Goal: Ask a question: Seek information or help from site administrators or community

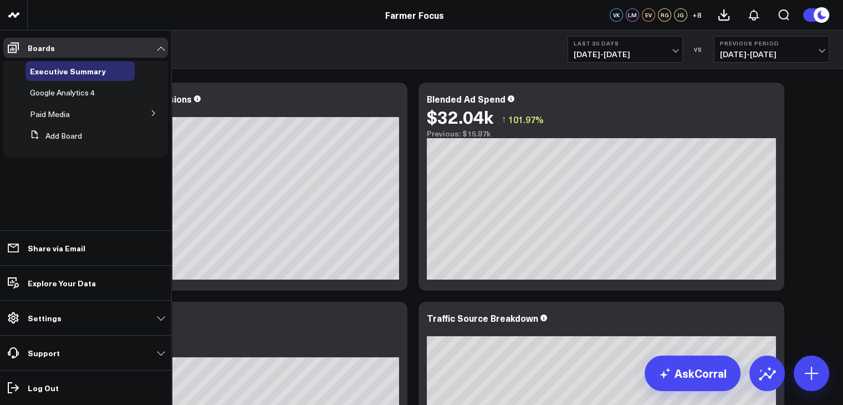
click at [151, 114] on icon at bounding box center [153, 113] width 7 height 7
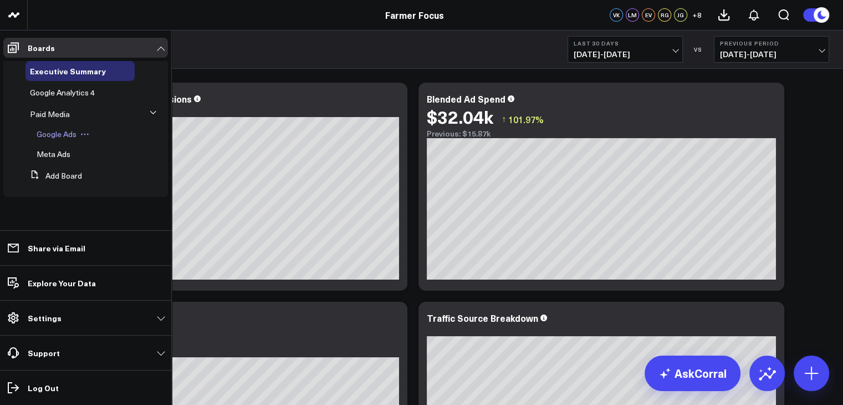
click at [58, 136] on span "Google Ads" at bounding box center [57, 134] width 40 height 11
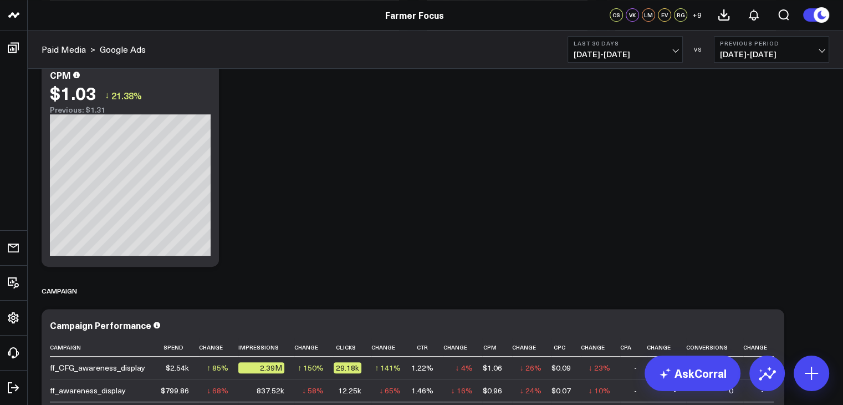
scroll to position [607, 0]
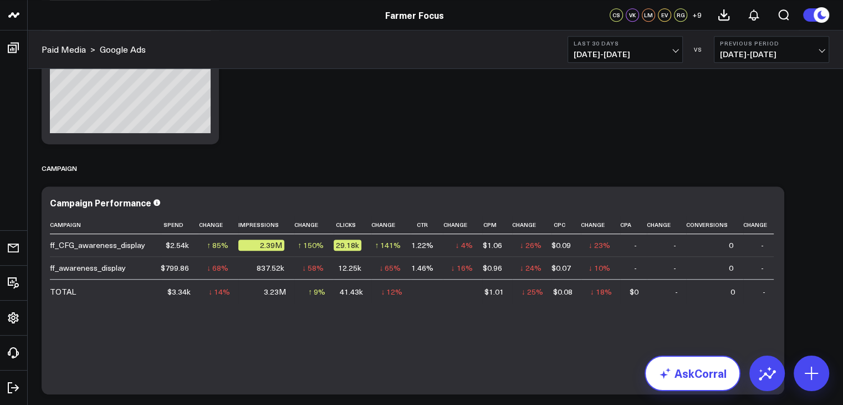
click at [702, 387] on link "AskCorral" at bounding box center [693, 372] width 96 height 35
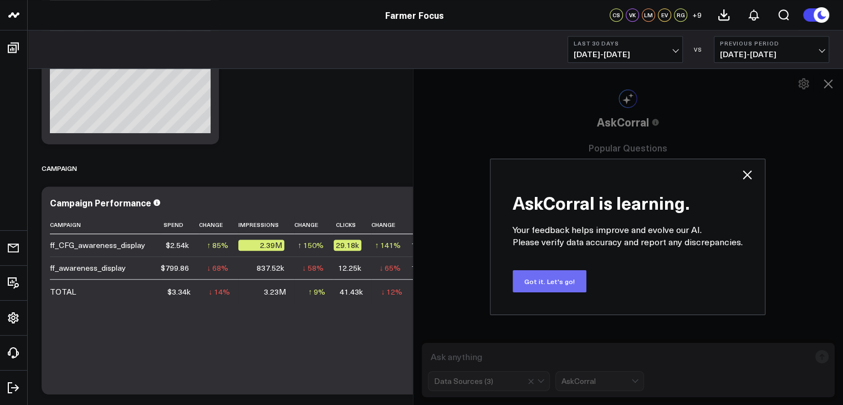
click at [559, 276] on button "Got it. Let's go!" at bounding box center [550, 281] width 74 height 22
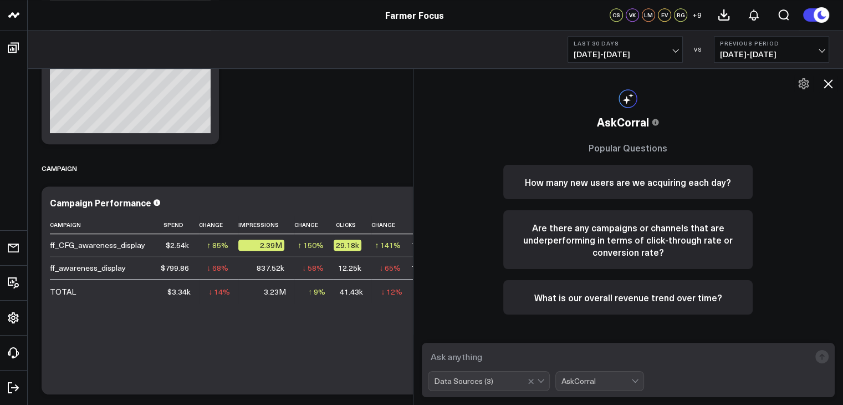
click at [527, 353] on textarea at bounding box center [619, 357] width 383 height 20
type textarea "can you give me a summary for our google ads and why theyre not doing great"
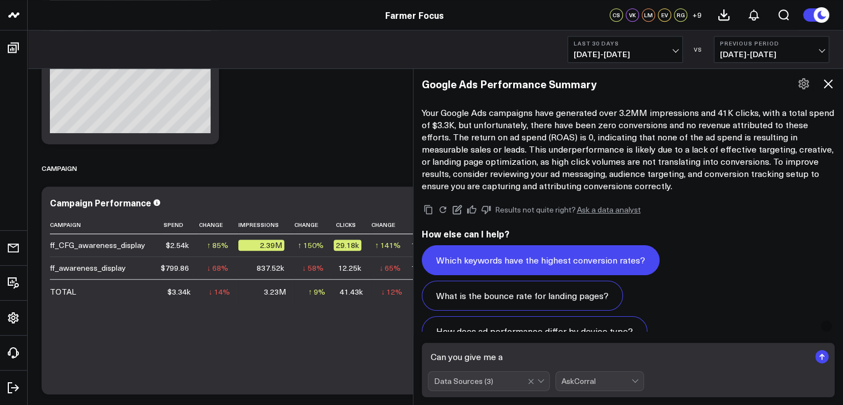
scroll to position [708, 0]
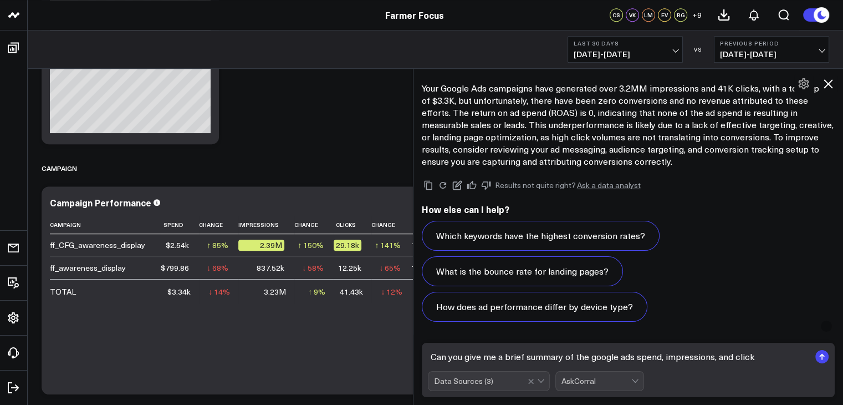
type textarea "Can you give me a brief summary of the google ads spend, impressions, and clicks"
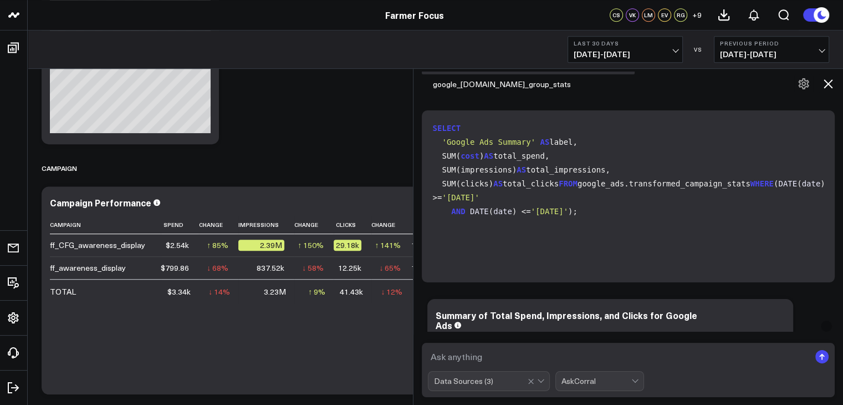
scroll to position [16, 0]
click at [735, 304] on div "Summary of Total Spend, Impressions, and Clicks for Google Ads Label Total Spen…" at bounding box center [611, 403] width 366 height 208
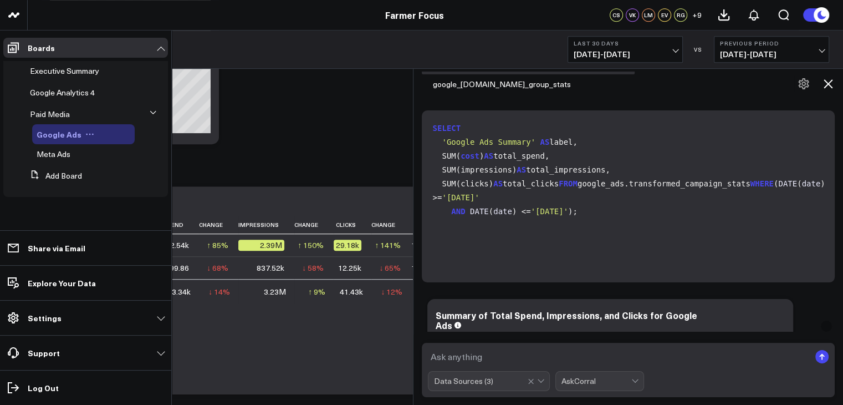
click at [62, 134] on span "Google Ads" at bounding box center [59, 134] width 45 height 11
click at [53, 112] on span "Paid Media" at bounding box center [50, 114] width 40 height 11
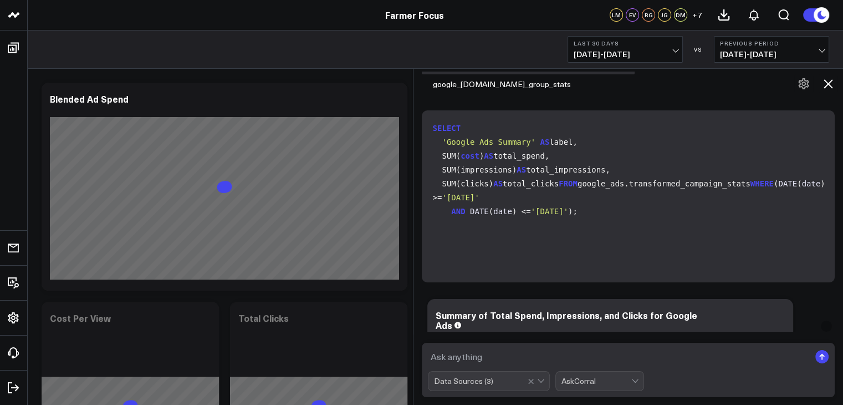
click at [830, 92] on button at bounding box center [828, 83] width 19 height 19
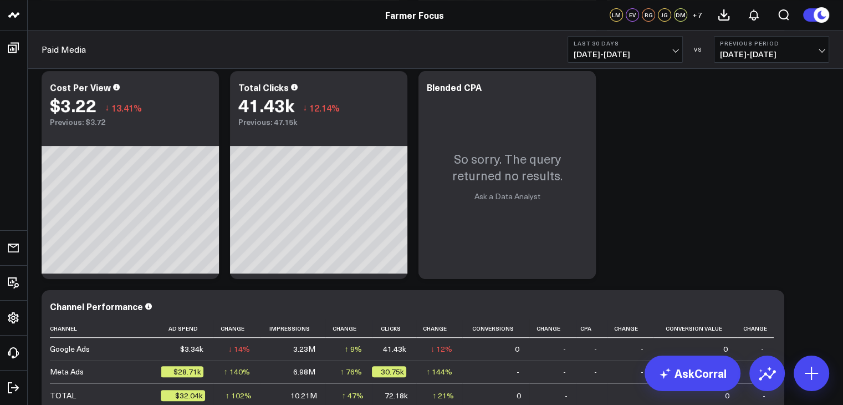
scroll to position [436, 0]
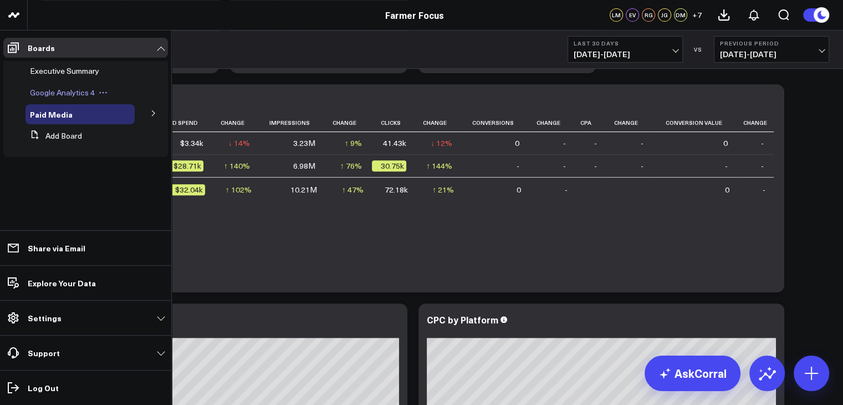
click at [64, 98] on div "Google Analytics 4" at bounding box center [80, 93] width 109 height 20
click at [62, 92] on span "Google Analytics 4" at bounding box center [62, 92] width 65 height 11
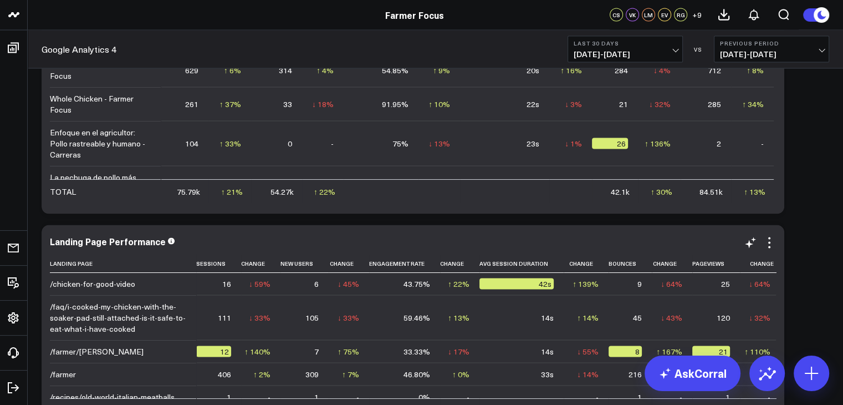
scroll to position [2284, 0]
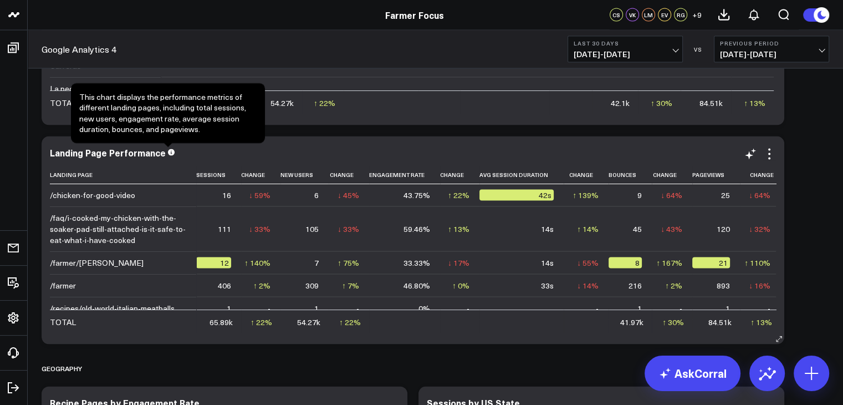
click at [169, 154] on icon at bounding box center [171, 152] width 7 height 7
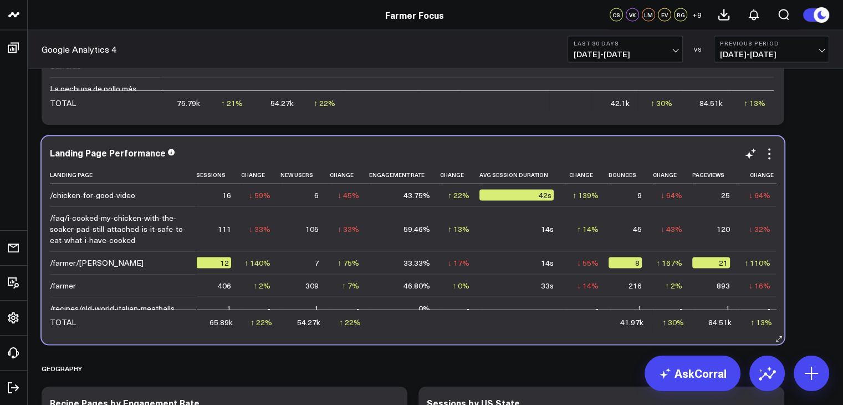
click at [169, 154] on icon at bounding box center [171, 152] width 7 height 7
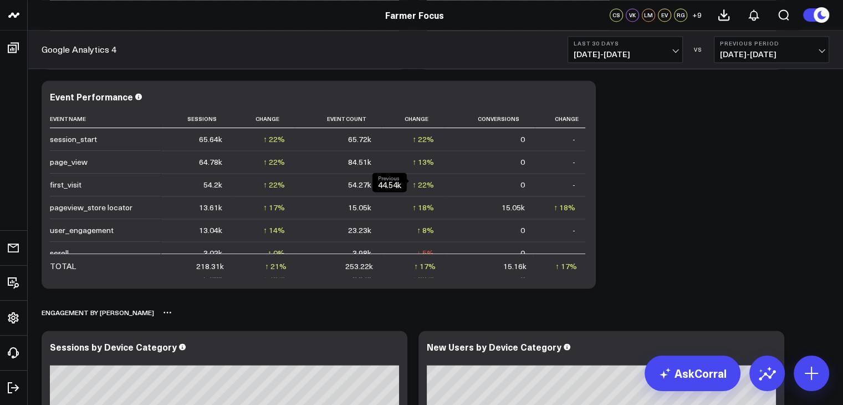
scroll to position [1619, 0]
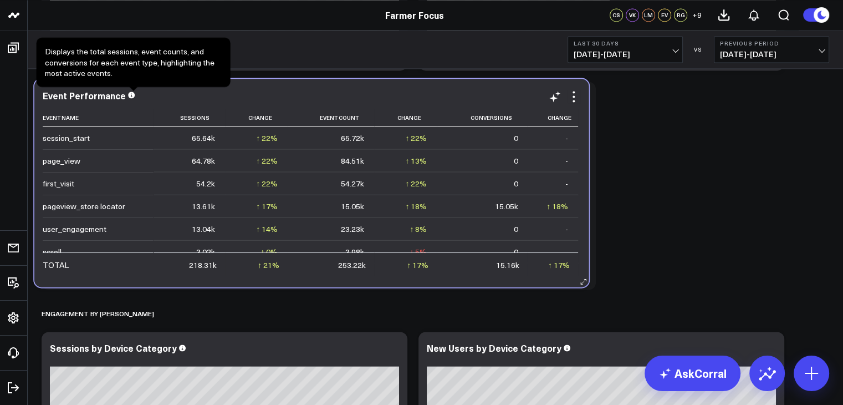
drag, startPoint x: 135, startPoint y: 94, endPoint x: 127, endPoint y: 92, distance: 8.8
click at [128, 92] on icon at bounding box center [131, 95] width 7 height 7
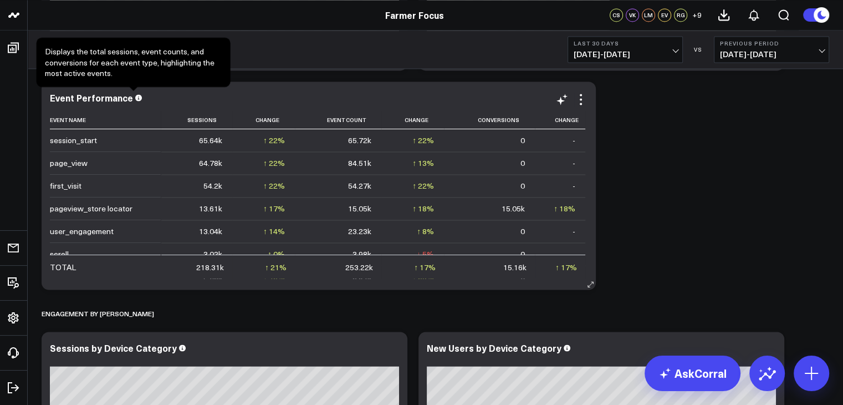
click at [127, 92] on div "Event Performance" at bounding box center [91, 98] width 83 height 12
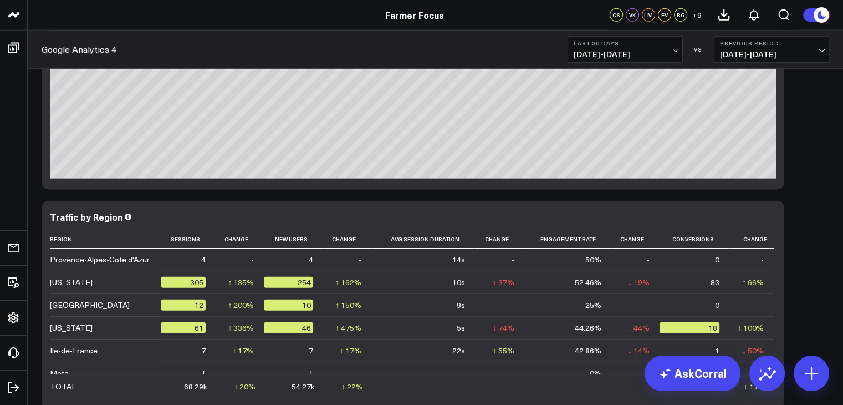
scroll to position [0, 0]
